Goal: Task Accomplishment & Management: Manage account settings

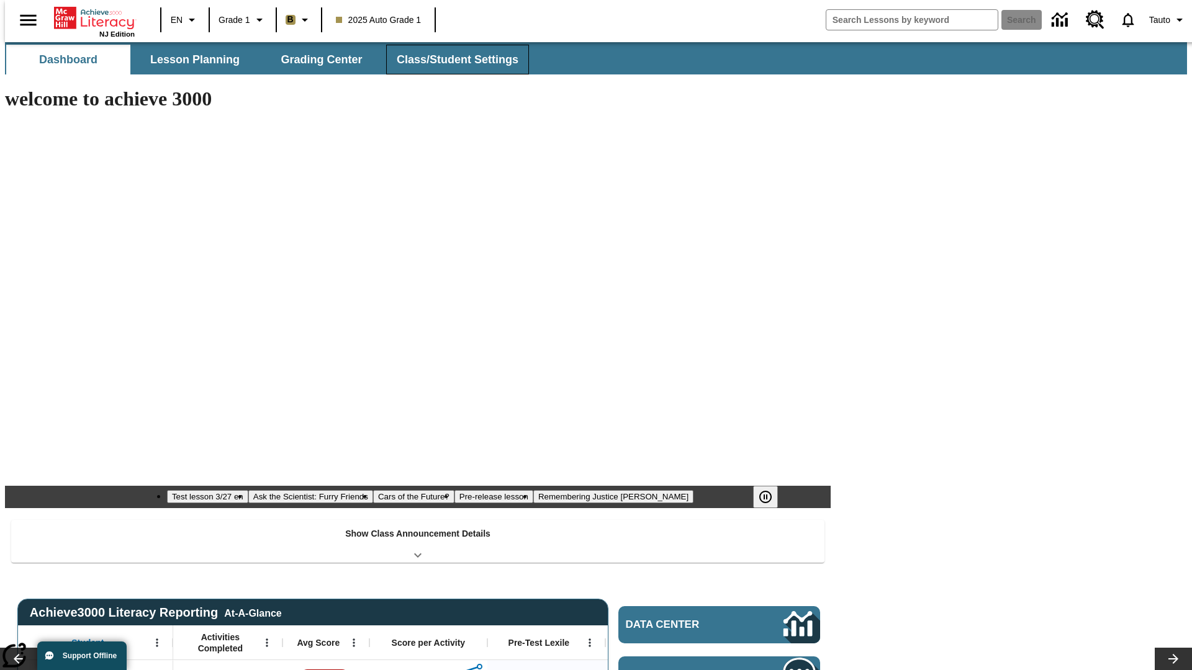
click at [451, 60] on button "Class/Student Settings" at bounding box center [457, 60] width 143 height 30
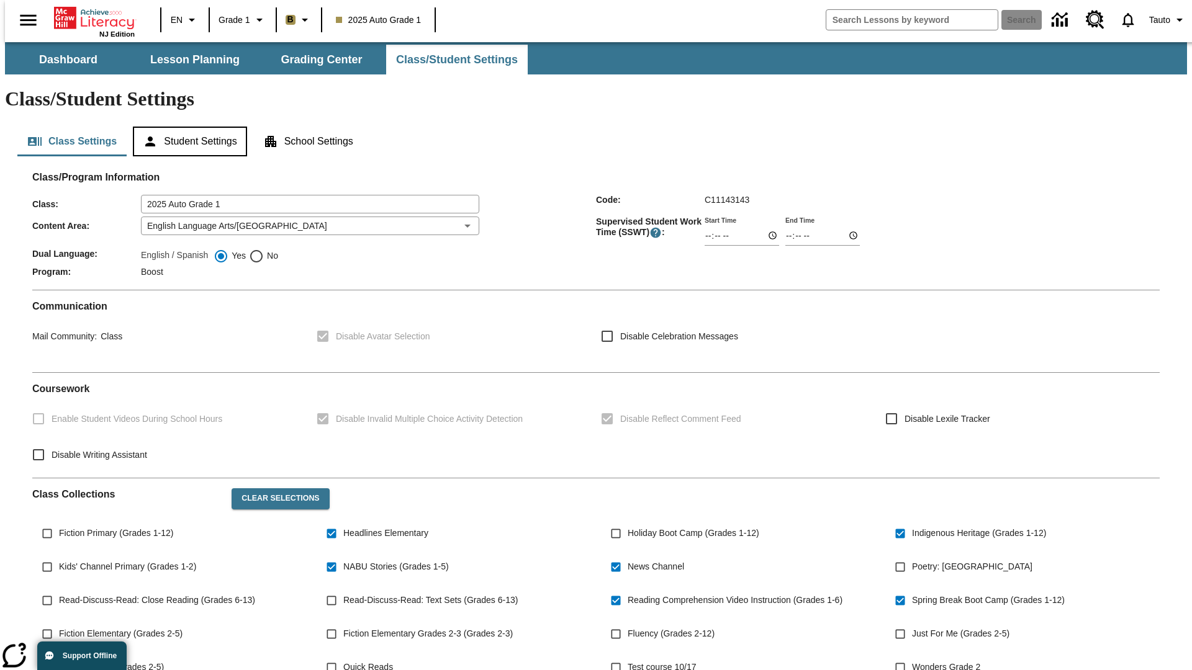
click at [187, 127] on button "Student Settings" at bounding box center [190, 142] width 114 height 30
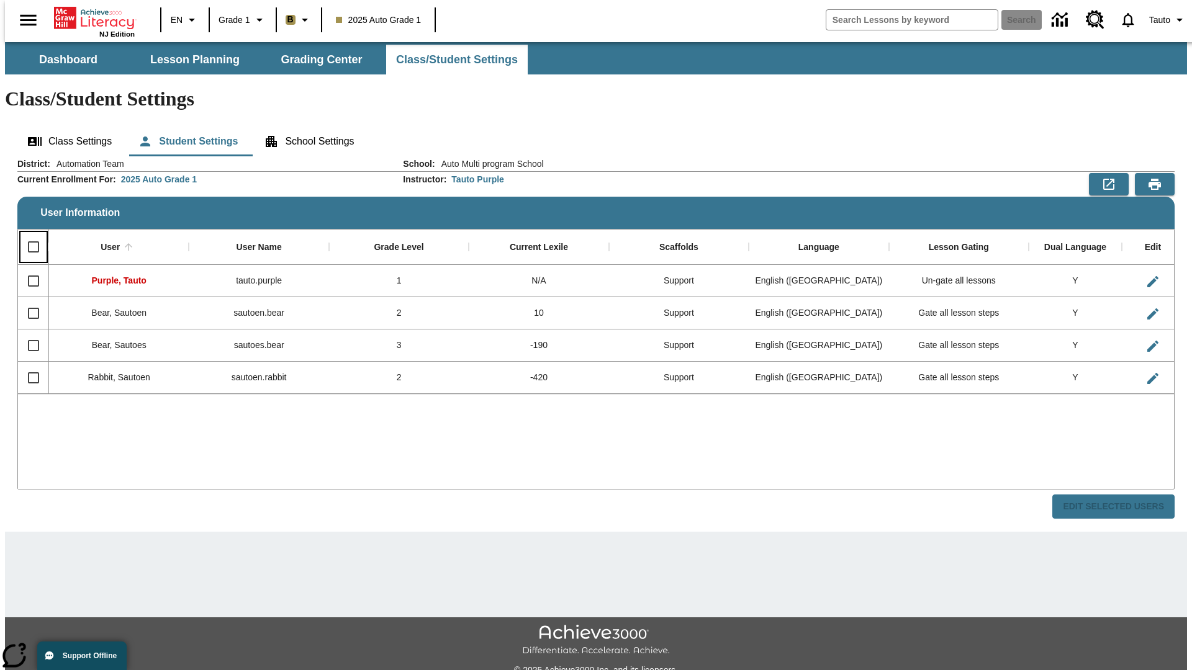
click at [28, 234] on input "Select all rows" at bounding box center [33, 247] width 26 height 26
checkbox input "true"
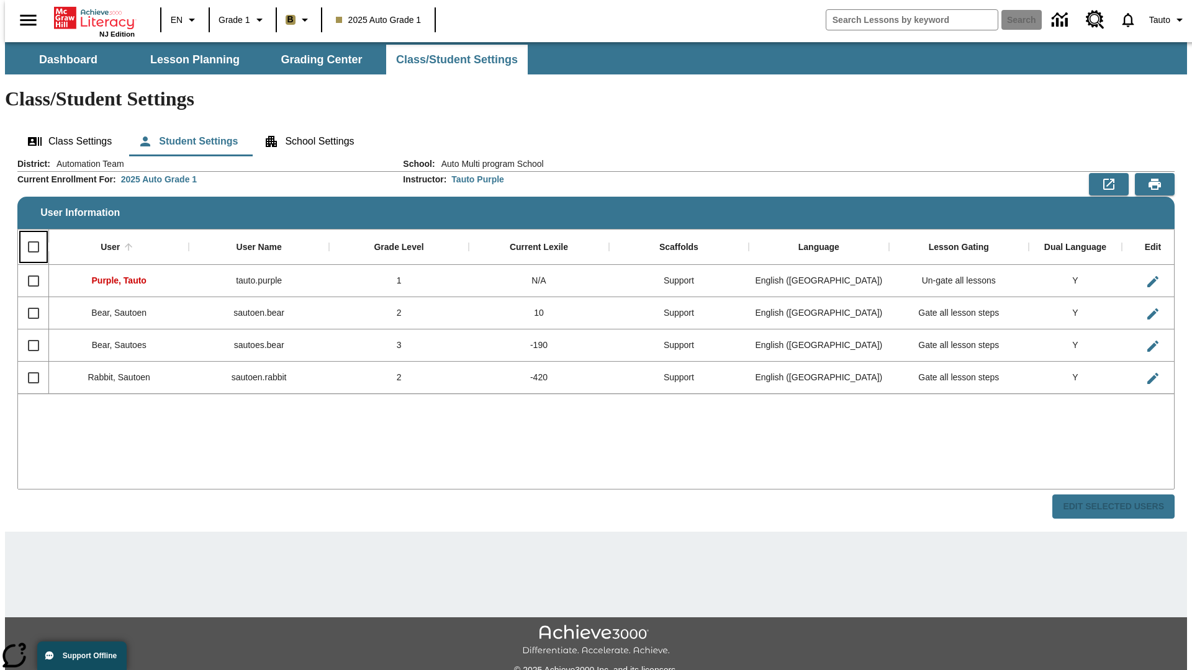
checkbox input "true"
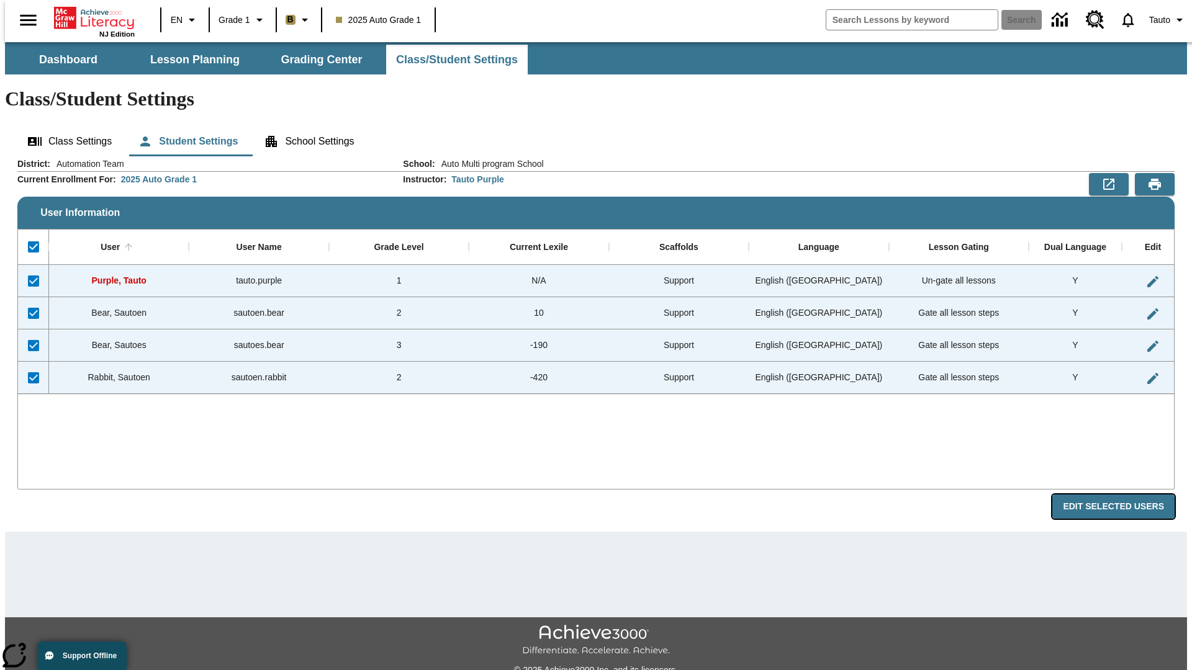
click at [1123, 495] on button "Edit Selected Users" at bounding box center [1113, 507] width 122 height 24
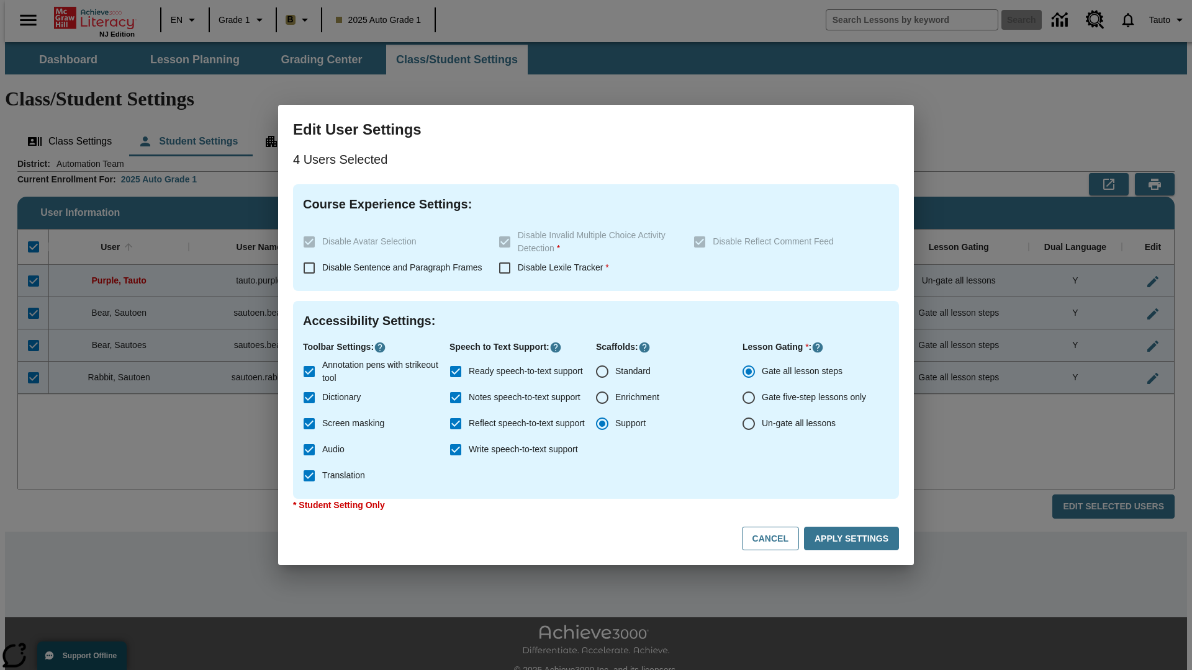
click at [602, 398] on input "Enrichment" at bounding box center [602, 398] width 26 height 26
radio input "true"
click at [776, 539] on button "Cancel" at bounding box center [770, 539] width 57 height 24
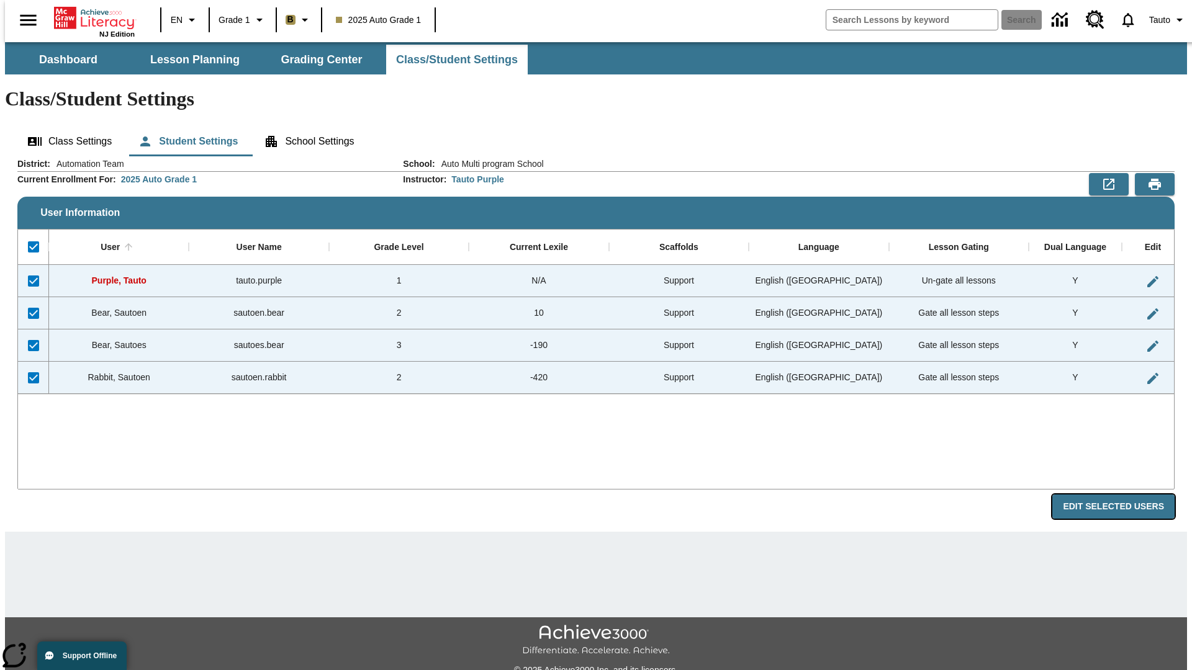
click at [1123, 495] on button "Edit Selected Users" at bounding box center [1113, 507] width 122 height 24
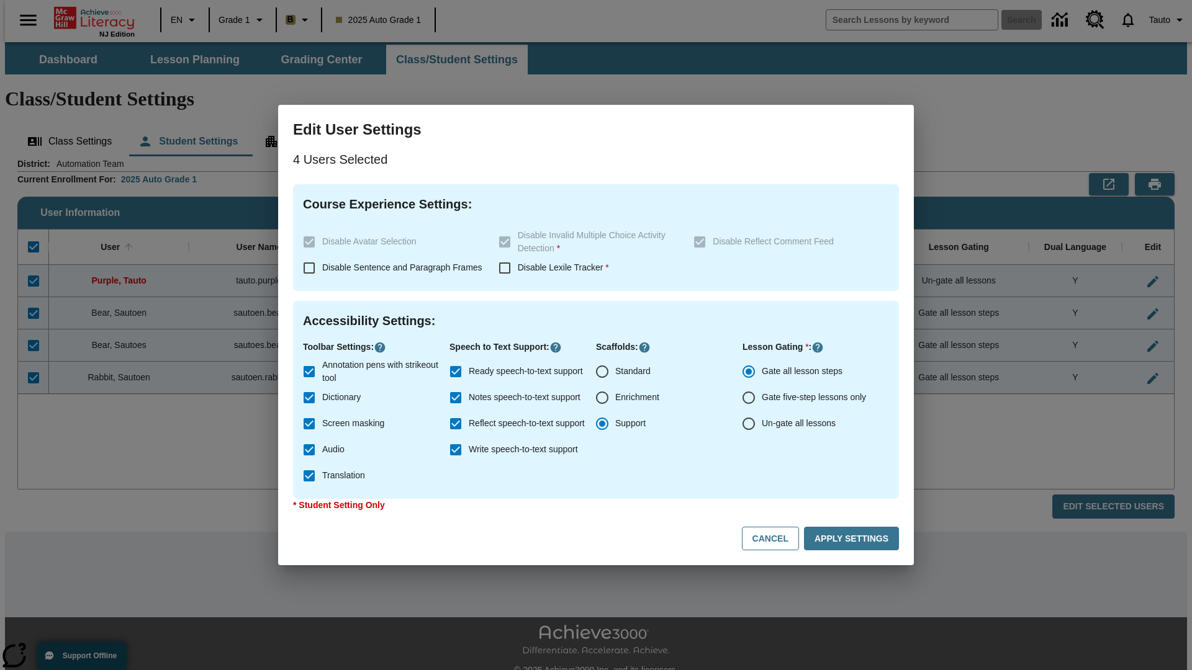
click at [602, 398] on input "Enrichment" at bounding box center [602, 398] width 26 height 26
click at [853, 539] on button "Apply Settings" at bounding box center [851, 539] width 95 height 24
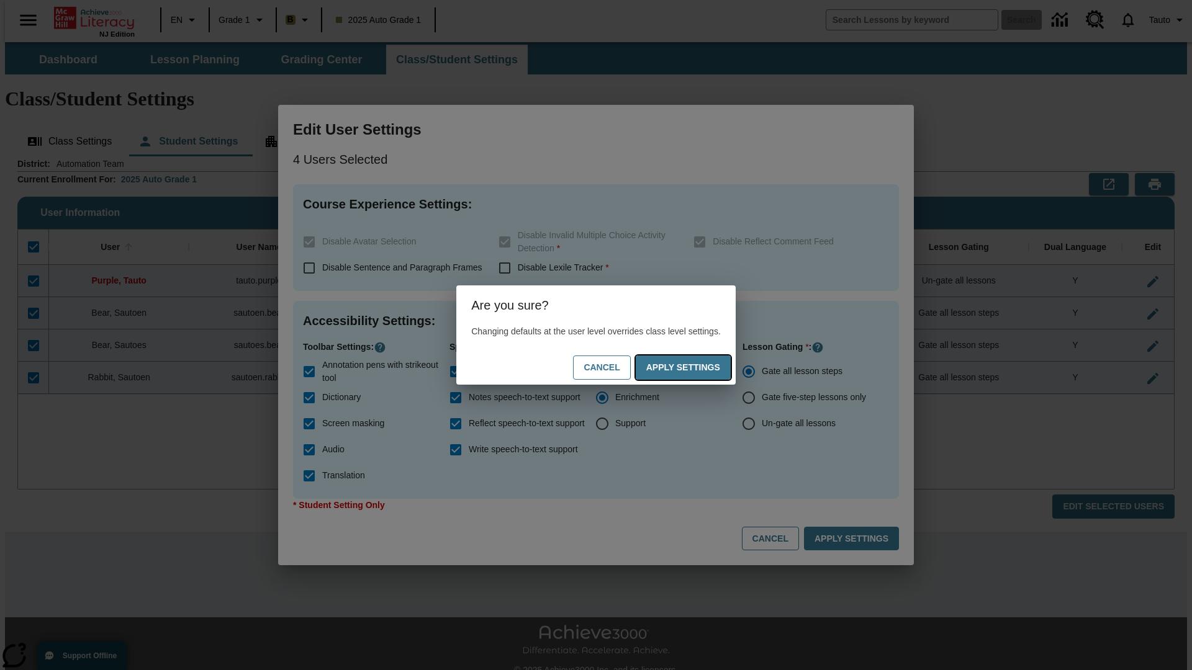
click at [695, 367] on button "Apply Settings" at bounding box center [683, 368] width 95 height 24
radio input "false"
radio input "true"
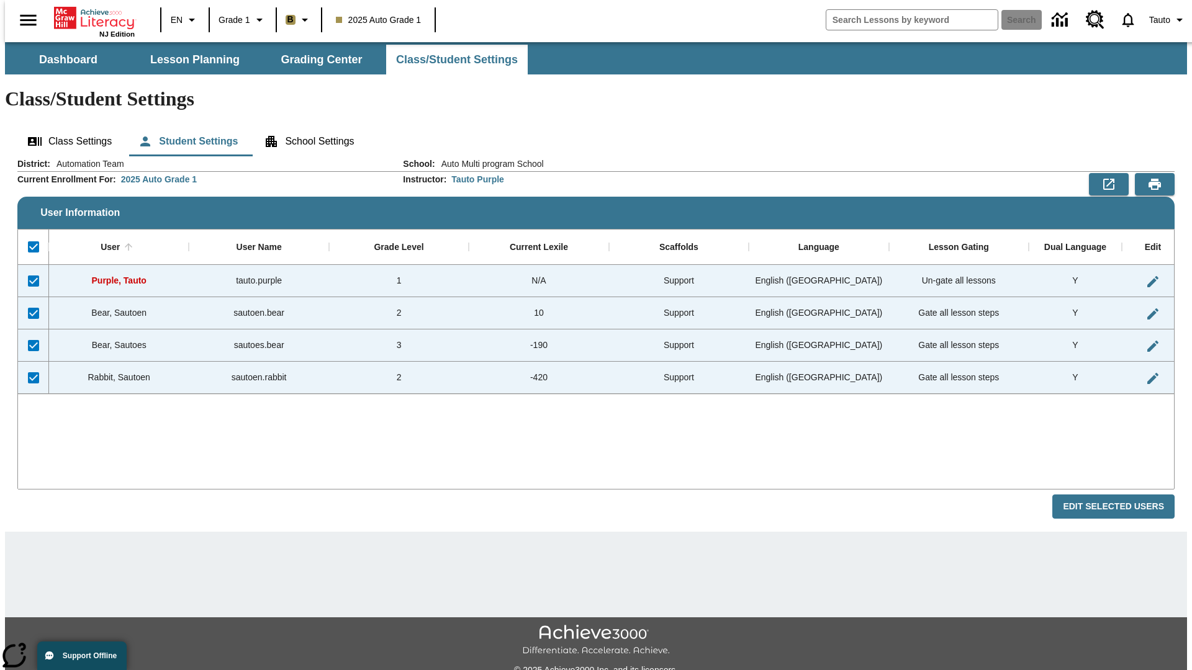
checkbox input "false"
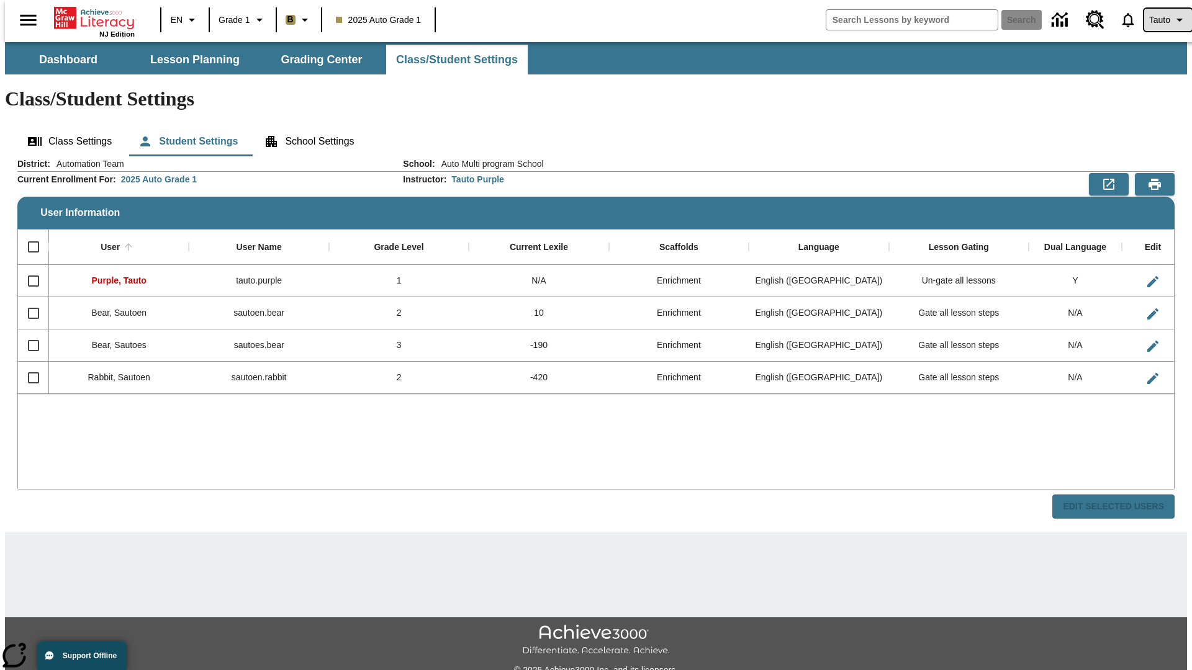
click at [1161, 20] on span "Tauto" at bounding box center [1159, 20] width 21 height 13
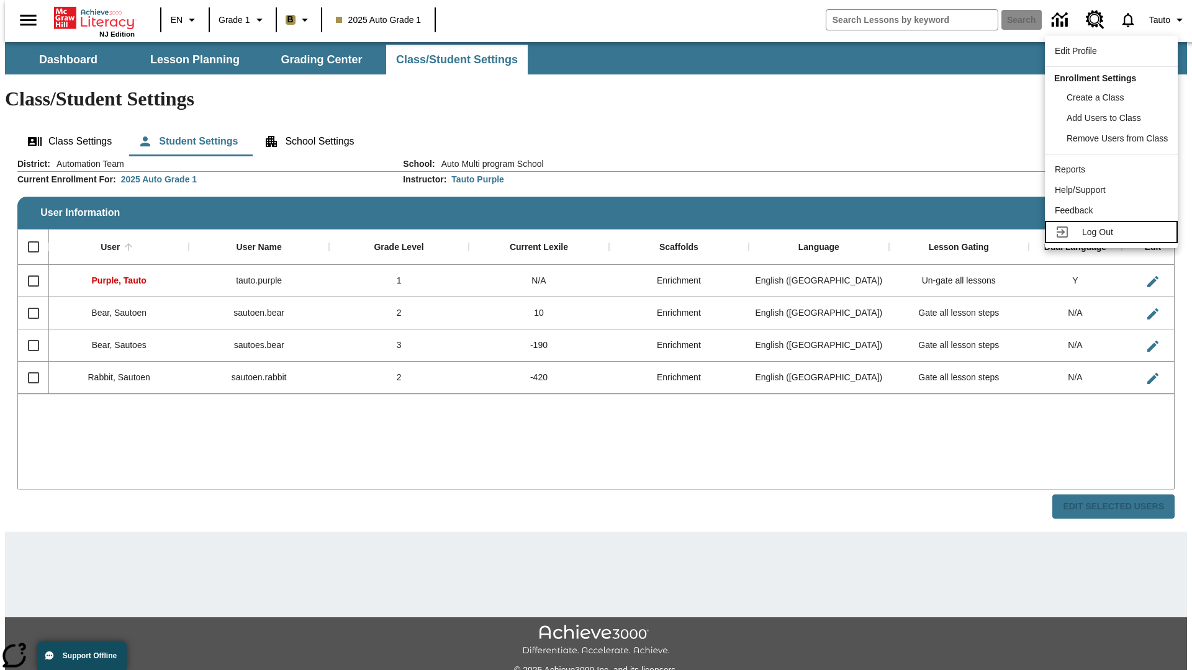
click at [1113, 232] on span "Log Out" at bounding box center [1097, 232] width 31 height 10
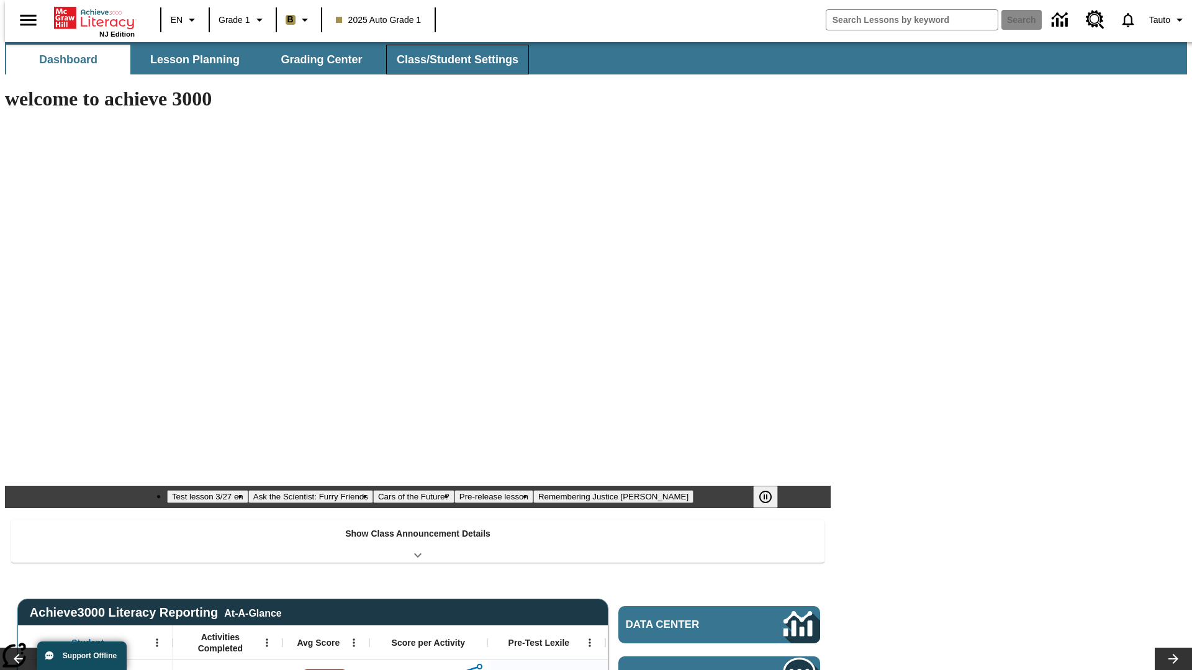
click at [451, 60] on button "Class/Student Settings" at bounding box center [457, 60] width 143 height 30
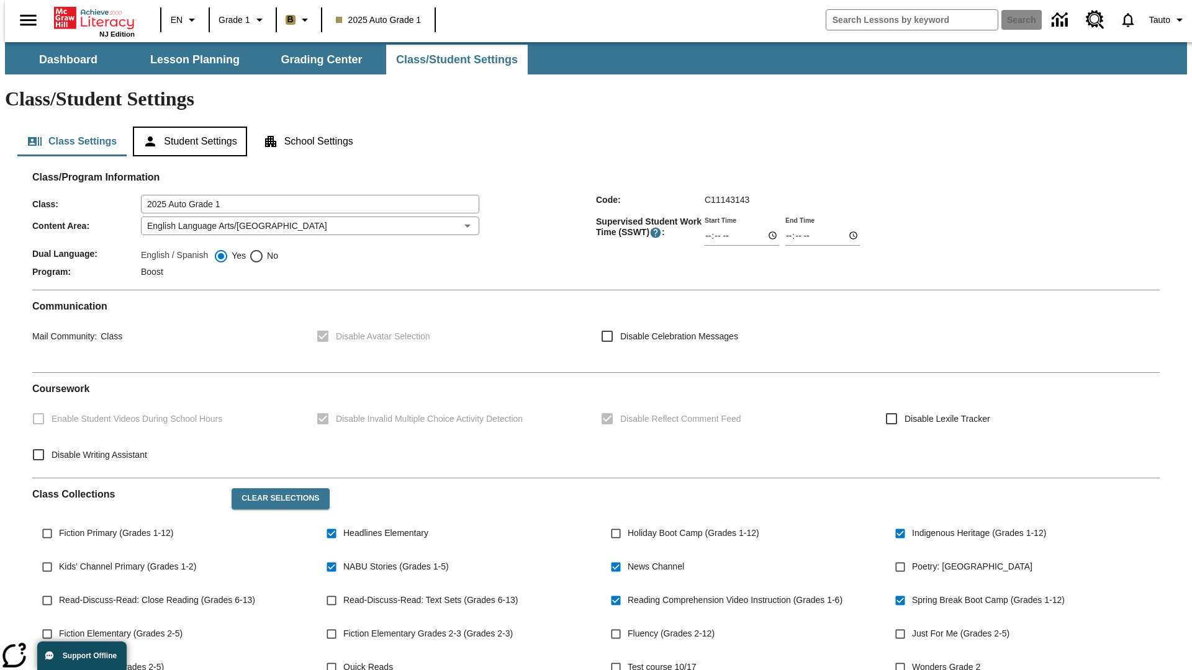
click at [187, 127] on button "Student Settings" at bounding box center [190, 142] width 114 height 30
